Goal: Use online tool/utility: Utilize a website feature to perform a specific function

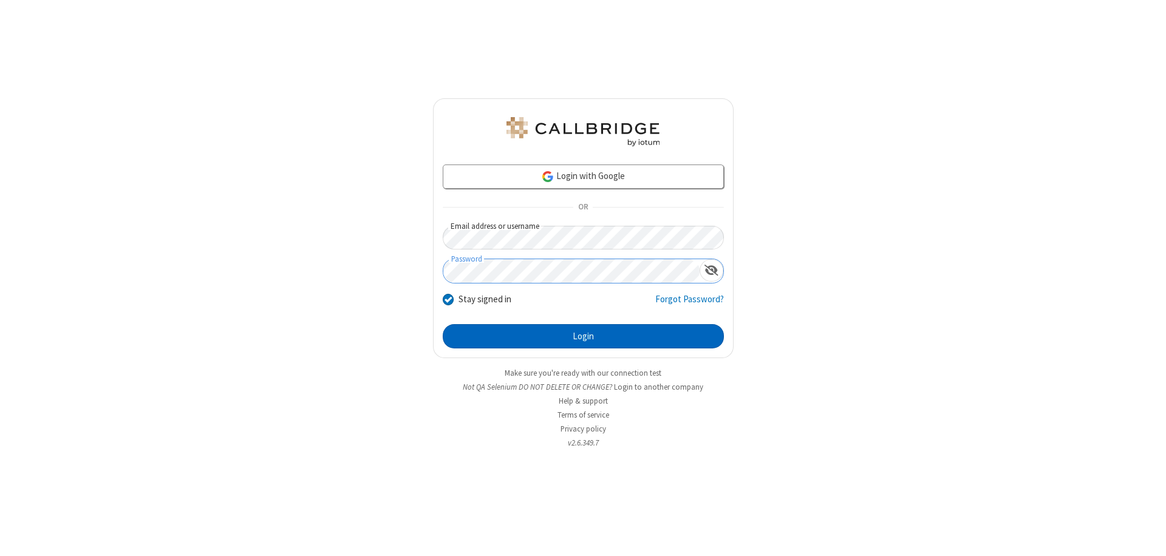
click at [583, 336] on button "Login" at bounding box center [583, 336] width 281 height 24
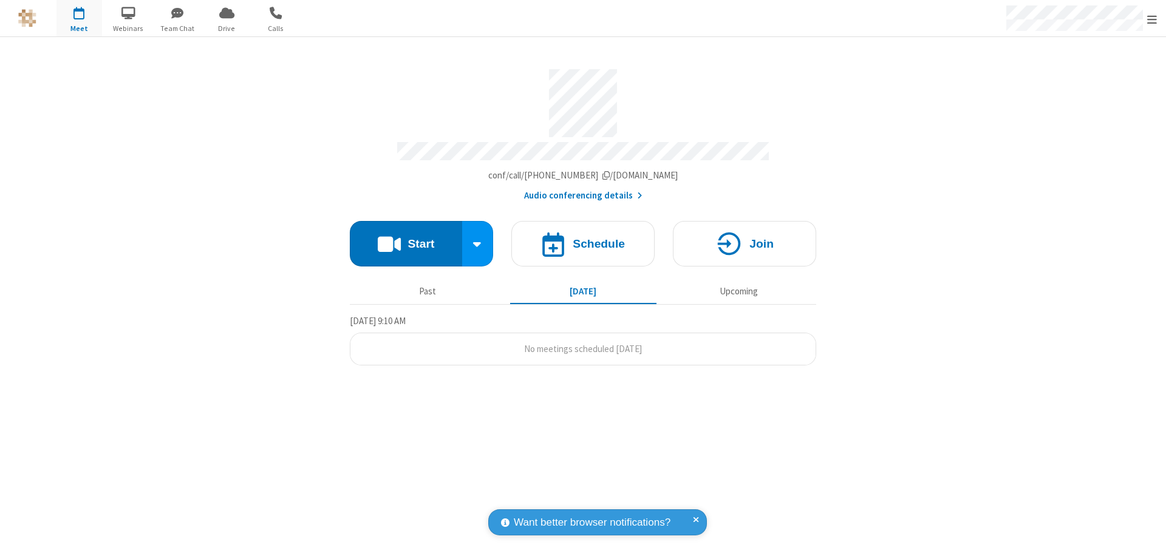
click at [406, 238] on button "Start" at bounding box center [406, 244] width 112 height 46
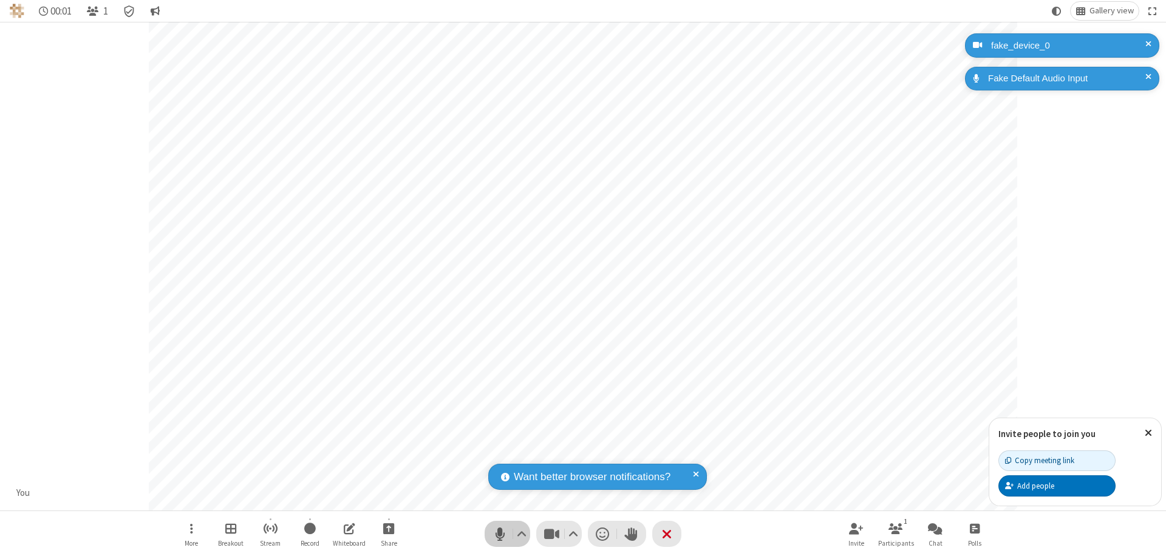
click at [500, 534] on span "Mute (⌘+Shift+A)" at bounding box center [499, 534] width 18 height 18
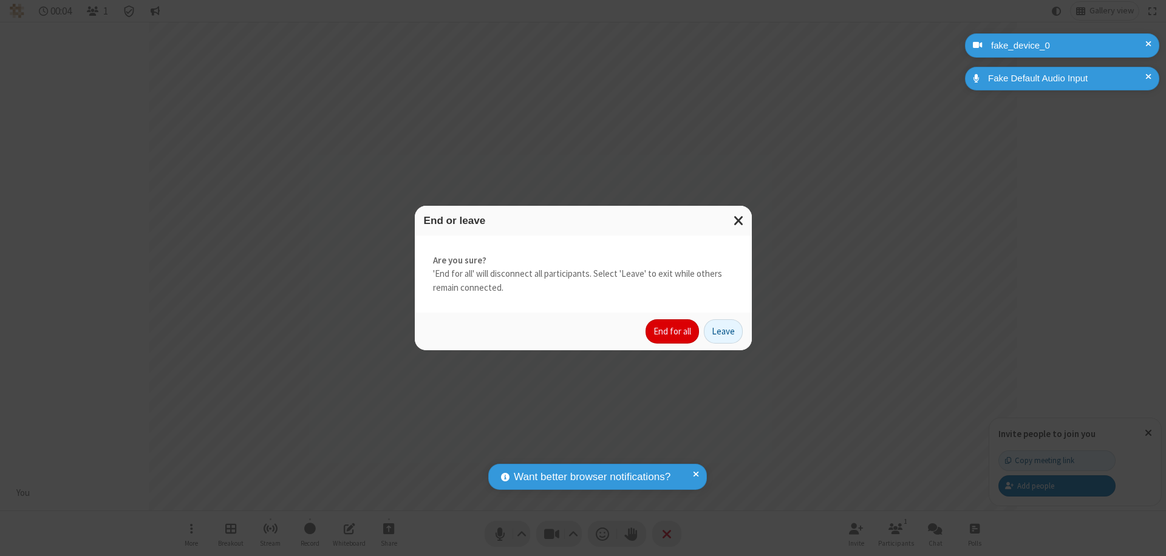
click at [673, 331] on button "End for all" at bounding box center [671, 331] width 53 height 24
